Goal: Task Accomplishment & Management: Use online tool/utility

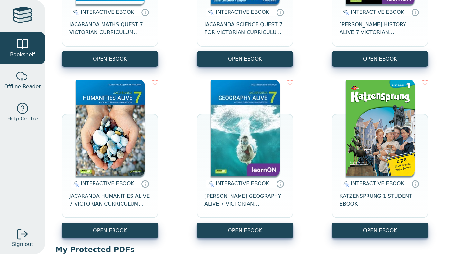
scroll to position [180, 0]
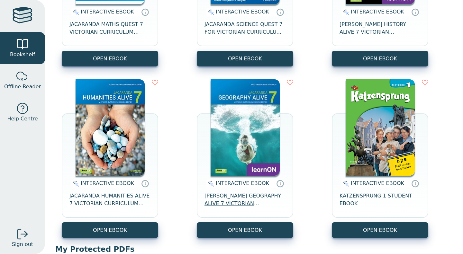
click at [211, 198] on span "JACARANDA GEOGRAPHY ALIVE 7 VICTORIAN CURRICULUM LEARNON EBOOK 2E" at bounding box center [244, 199] width 81 height 15
click at [225, 193] on span "JACARANDA GEOGRAPHY ALIVE 7 VICTORIAN CURRICULUM LEARNON EBOOK 2E" at bounding box center [244, 199] width 81 height 15
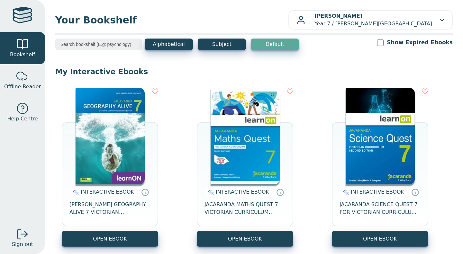
click at [115, 198] on div "INTERACTIVE EBOOK JACARANDA GEOGRAPHY ALIVE 7 VICTORIAN CURRICULUM LEARNON EBOO…" at bounding box center [110, 207] width 96 height 47
click at [116, 202] on span "JACARANDA GEOGRAPHY ALIVE 7 VICTORIAN CURRICULUM LEARNON EBOOK 2E" at bounding box center [109, 208] width 81 height 15
